Goal: Check status: Check status

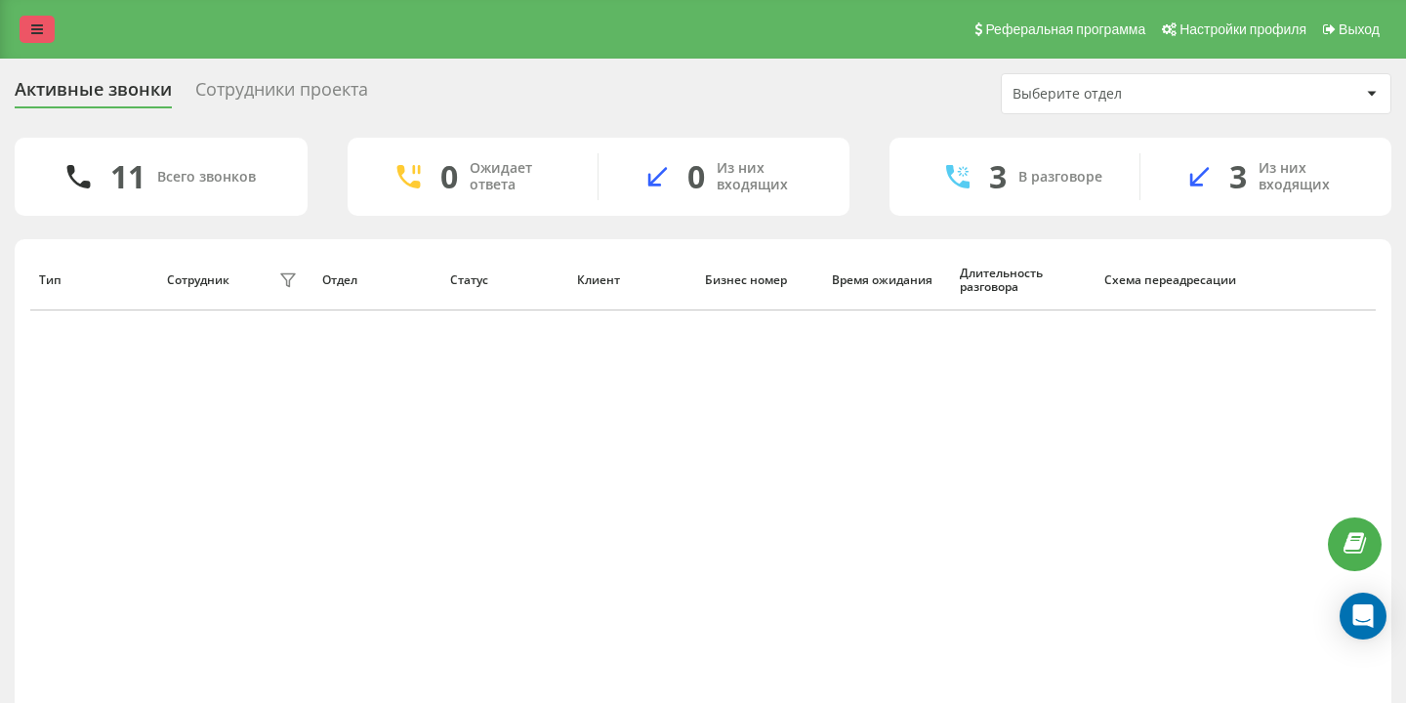
click at [33, 24] on icon at bounding box center [37, 29] width 12 height 14
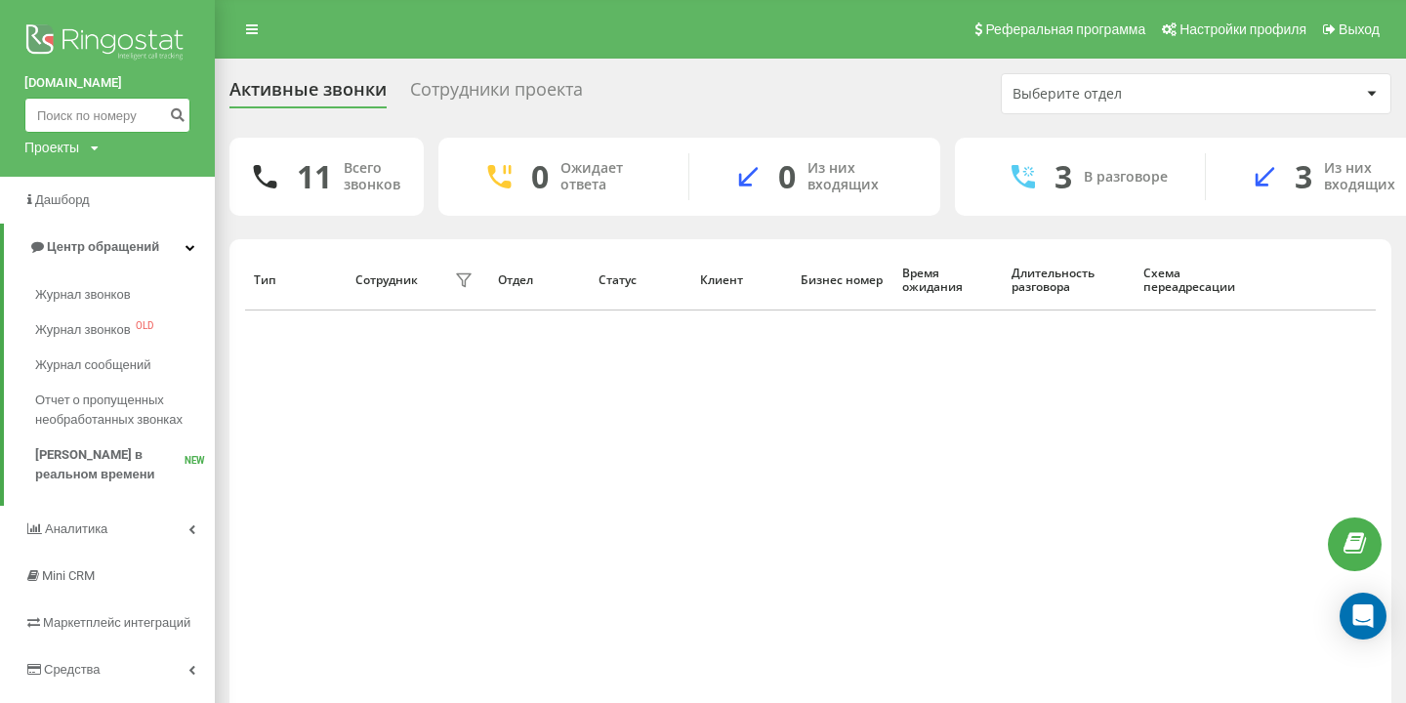
click at [76, 104] on input at bounding box center [107, 115] width 166 height 35
paste input "[PHONE_NUMBER]"
click at [134, 112] on input "[PHONE_NUMBER]" at bounding box center [107, 115] width 166 height 35
type input "380633503631"
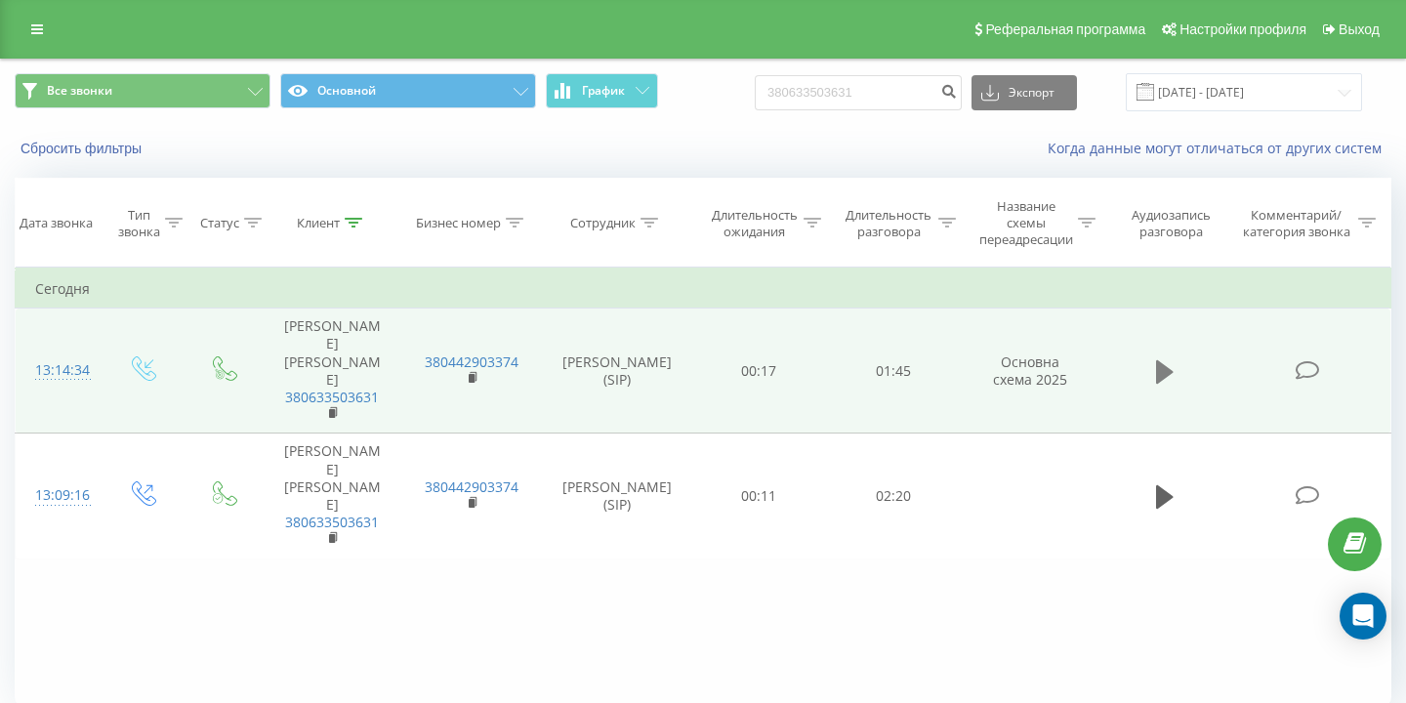
click at [1155, 357] on button at bounding box center [1164, 371] width 29 height 29
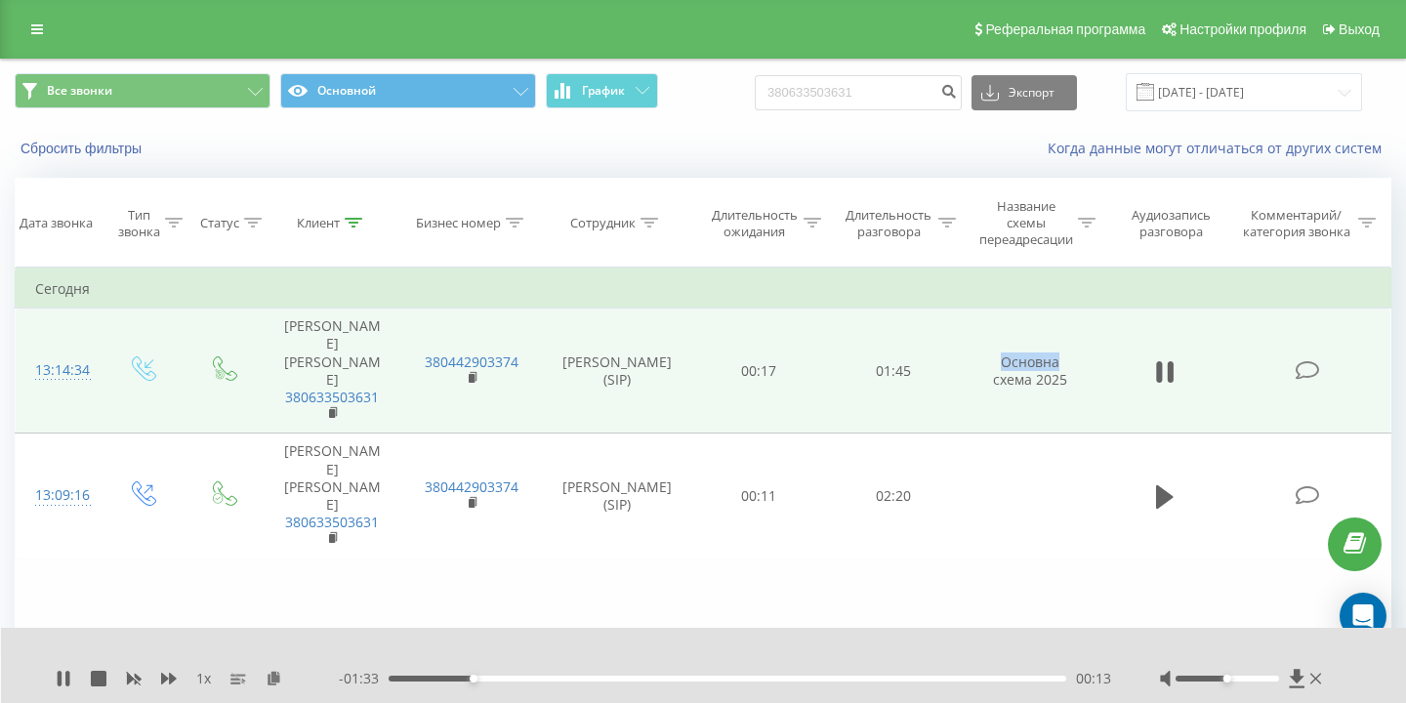
drag, startPoint x: 1003, startPoint y: 337, endPoint x: 1069, endPoint y: 337, distance: 66.4
click at [1068, 337] on td "Основна схема 2025" at bounding box center [1031, 370] width 140 height 125
drag, startPoint x: 982, startPoint y: 352, endPoint x: 1070, endPoint y: 352, distance: 87.9
click at [1070, 352] on td "Основна схема 2025" at bounding box center [1031, 370] width 140 height 125
drag, startPoint x: 997, startPoint y: 337, endPoint x: 1070, endPoint y: 349, distance: 74.3
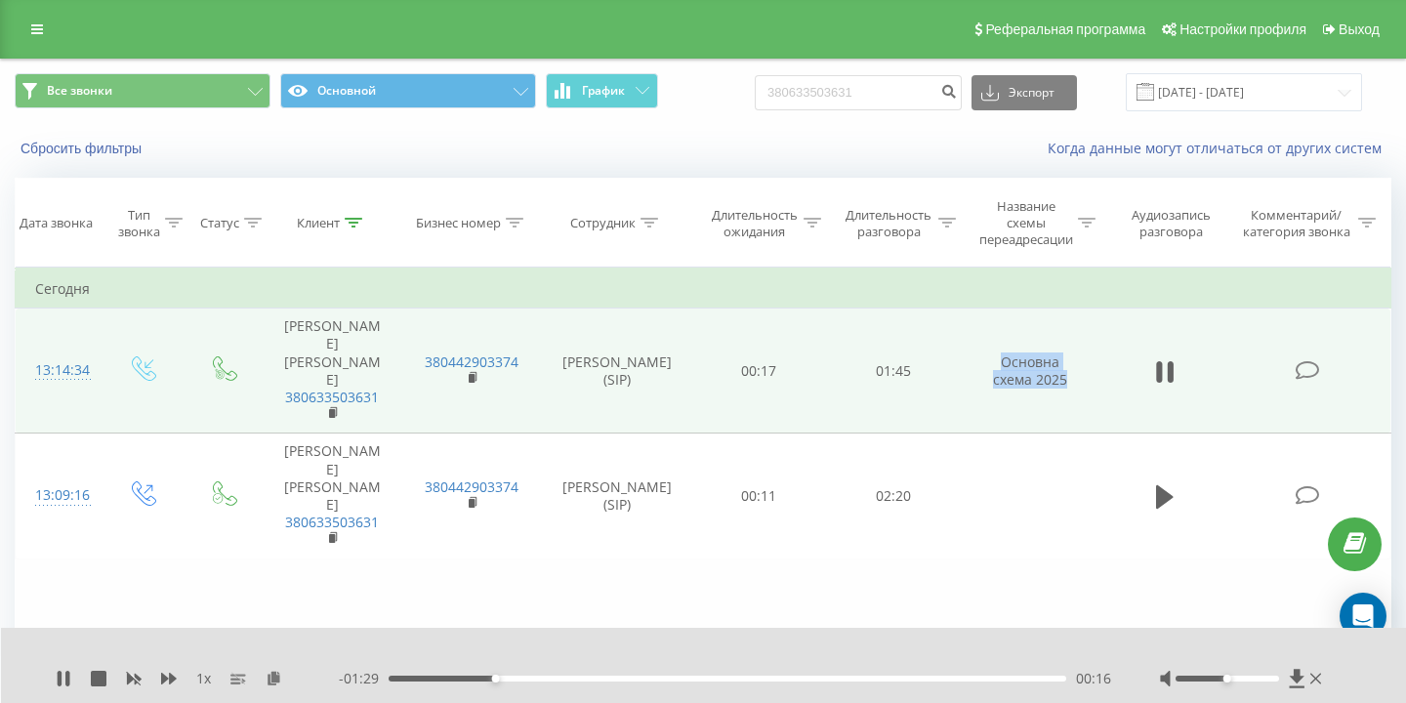
click at [1070, 349] on td "Основна схема 2025" at bounding box center [1031, 370] width 140 height 125
click at [1009, 334] on td "Основна схема 2025" at bounding box center [1031, 370] width 140 height 125
drag, startPoint x: 997, startPoint y: 335, endPoint x: 1083, endPoint y: 352, distance: 87.7
click at [1083, 353] on td "Основна схема 2025" at bounding box center [1031, 370] width 140 height 125
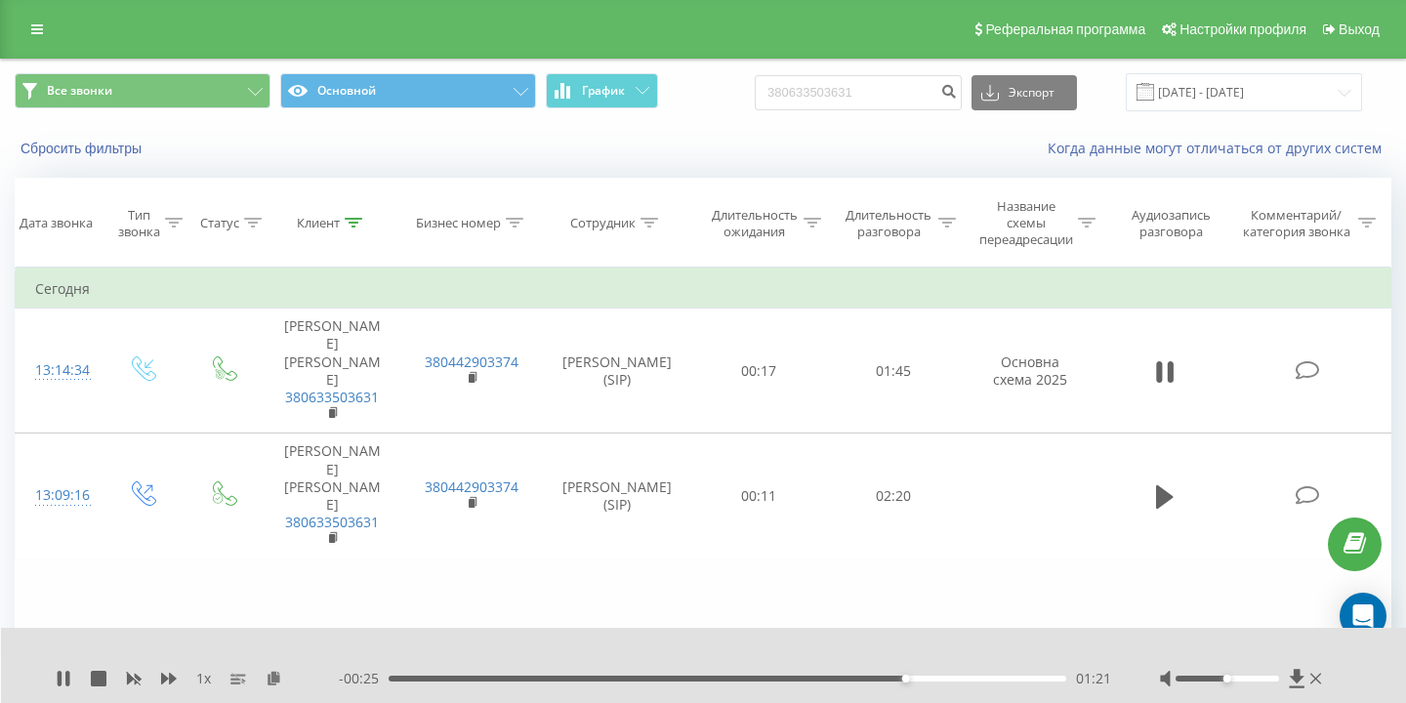
click at [89, 679] on div "1 x" at bounding box center [197, 679] width 283 height 20
click at [102, 676] on icon at bounding box center [99, 679] width 16 height 16
